Goal: Information Seeking & Learning: Understand process/instructions

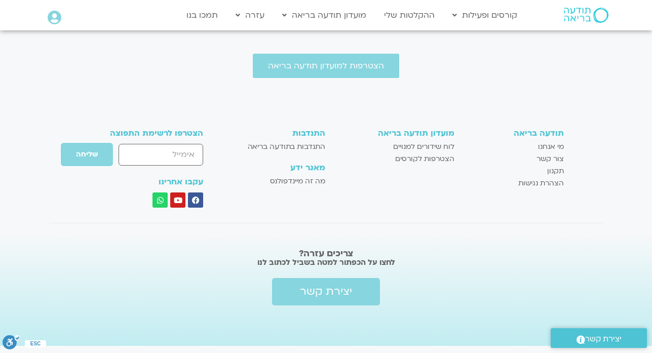
scroll to position [393, 0]
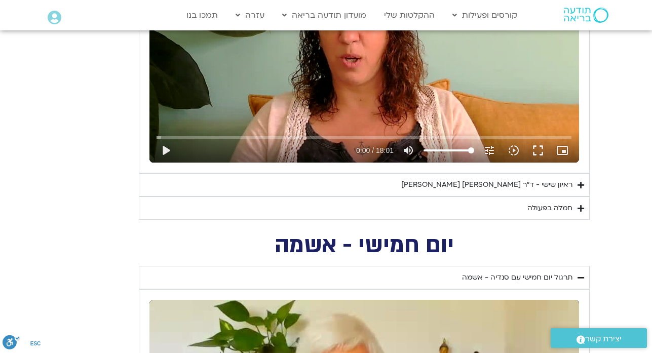
scroll to position [987, 0]
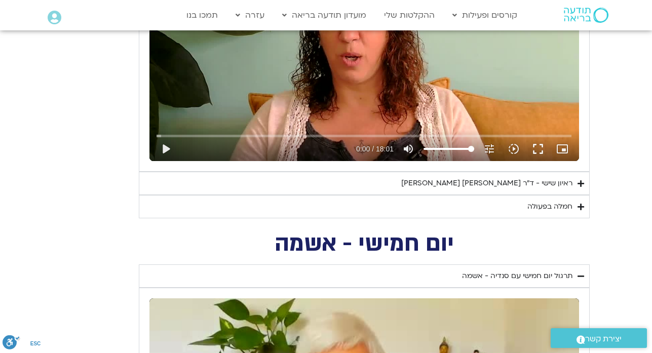
click at [578, 183] on icon "Accordion. Open links with Enter or Space, close with Escape, and navigate with…" at bounding box center [581, 184] width 7 height 8
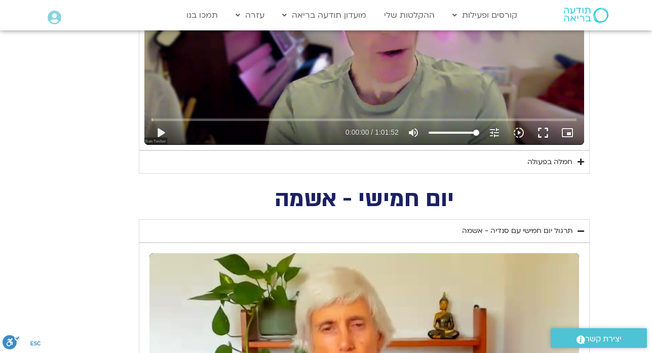
scroll to position [1291, 0]
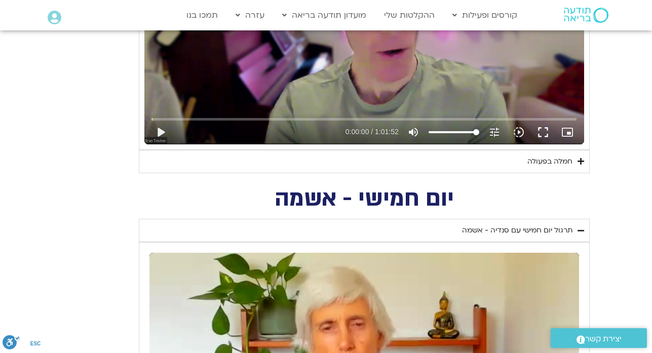
click at [556, 165] on div "חמלה בפעולה" at bounding box center [549, 162] width 45 height 12
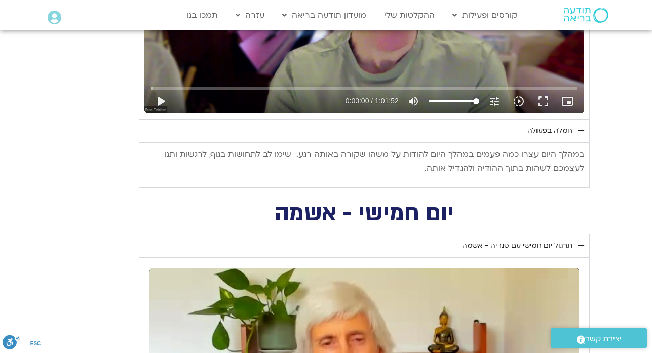
scroll to position [1331, 0]
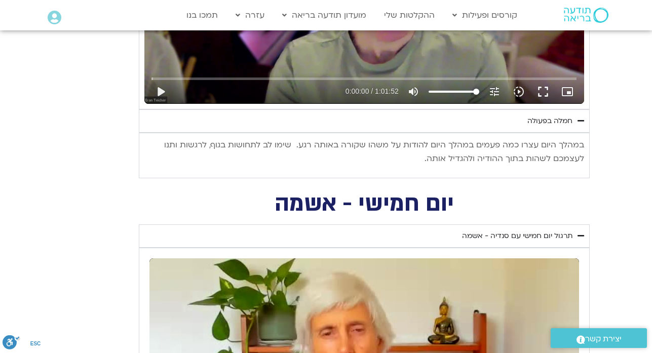
click at [574, 144] on p "במהלך היום עצרו כמה פעמים במהלך היום להודות על משהו שקורה באותה רגע. שימו לב לת…" at bounding box center [364, 151] width 440 height 27
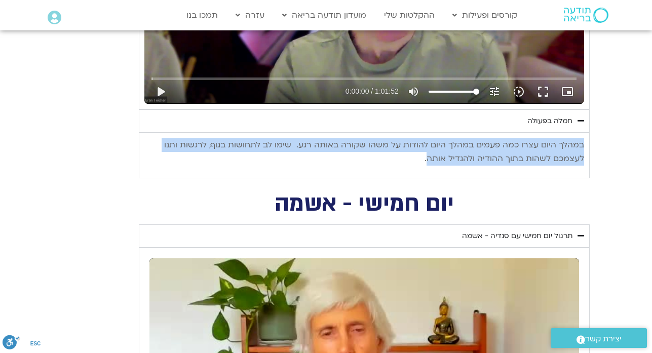
click at [443, 160] on p "במהלך היום עצרו כמה פעמים במהלך היום להודות על משהו שקורה באותה רגע. שימו לב לת…" at bounding box center [364, 151] width 440 height 27
copy p "במהלך היום עצרו כמה פעמים במהלך היום להודות על משהו שקורה באותה רגע. שימו לב לת…"
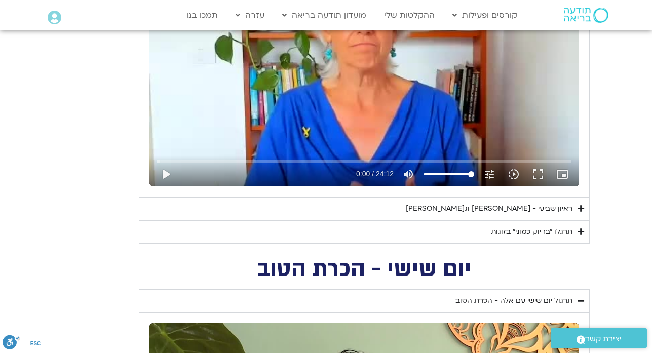
scroll to position [601, 0]
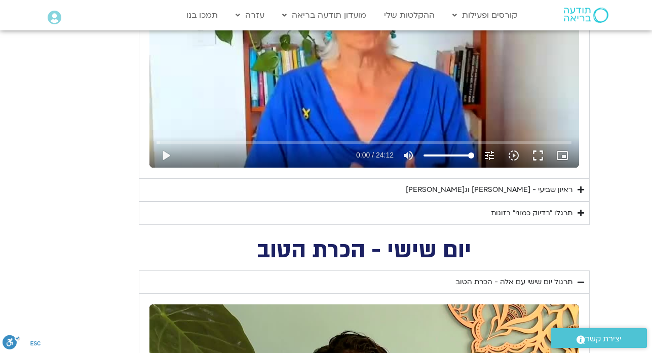
click at [578, 187] on icon "Accordion. Open links with Enter or Space, close with Escape, and navigate with…" at bounding box center [581, 190] width 7 height 8
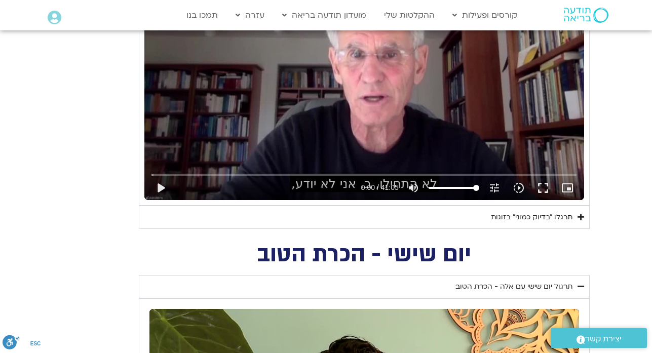
scroll to position [865, 0]
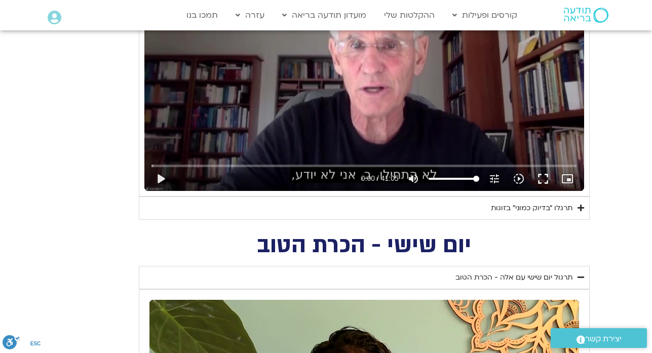
click at [541, 212] on div "תרגלו ״בדיוק כמוני״ בזוגות" at bounding box center [532, 208] width 82 height 12
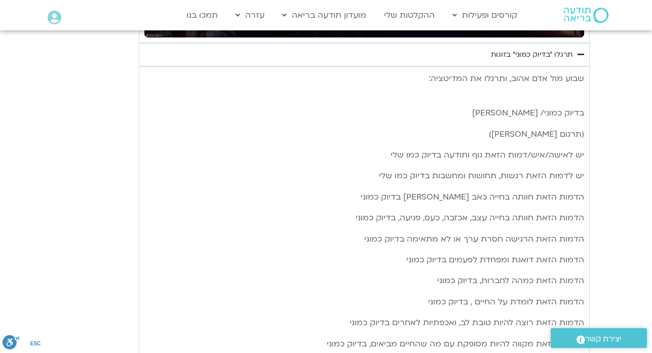
scroll to position [1027, 0]
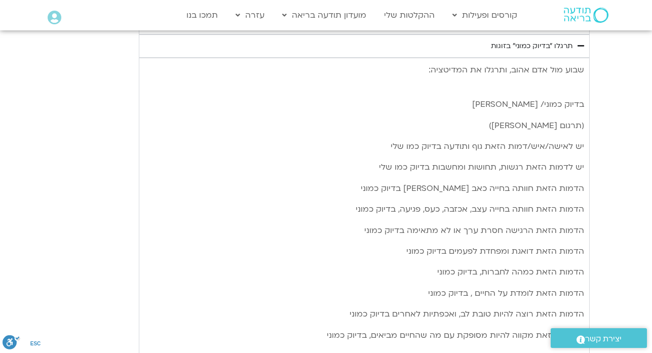
click at [576, 70] on p "שבוע מול אדם אהוב, ותרגלו את המדיטציה:" at bounding box center [364, 76] width 440 height 27
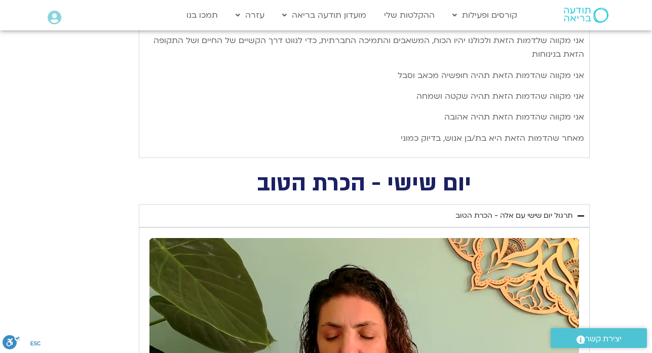
scroll to position [1473, 0]
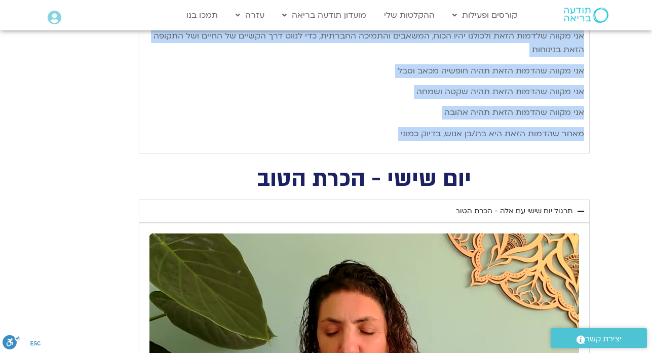
click at [411, 133] on span "אנוש, בדיוק כמוני" at bounding box center [431, 133] width 61 height 11
copy div "שבוע מול אדם אהוב, ותרגלו את המדיטציה: בדיוק כמוני/ ראם דאס (תרגום מיכל גורל) י…"
